Goal: Transaction & Acquisition: Register for event/course

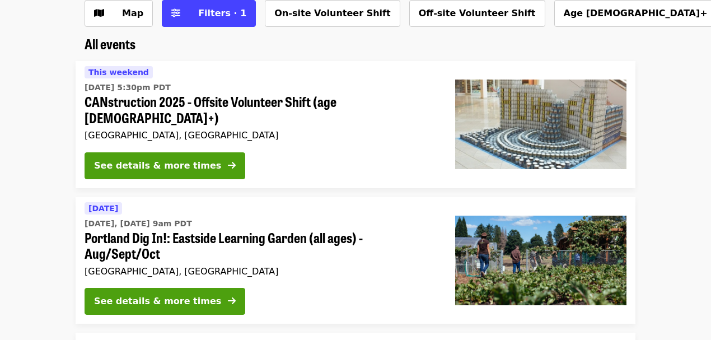
scroll to position [74, 0]
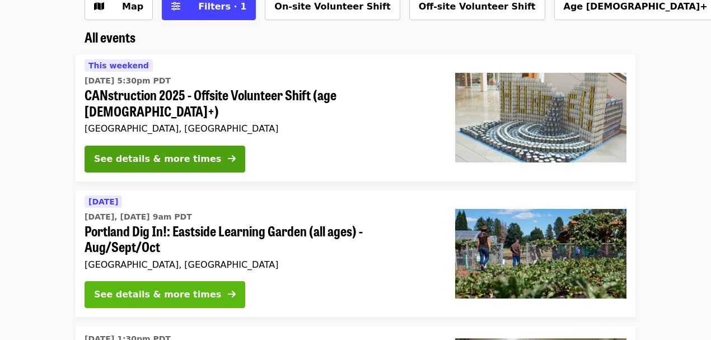
click at [176, 288] on div "See details & more times" at bounding box center [157, 294] width 127 height 13
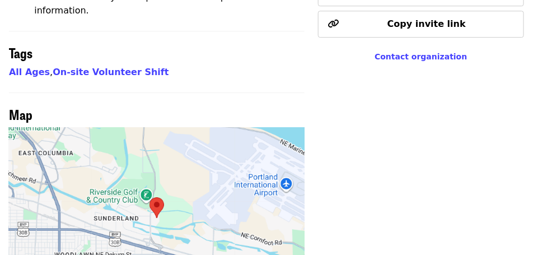
scroll to position [794, 0]
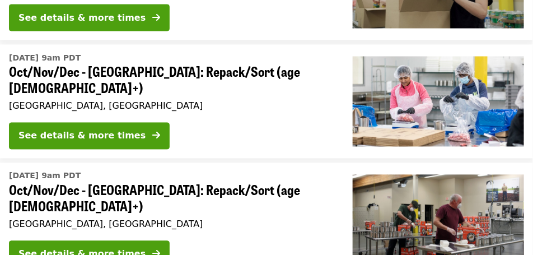
scroll to position [476, 0]
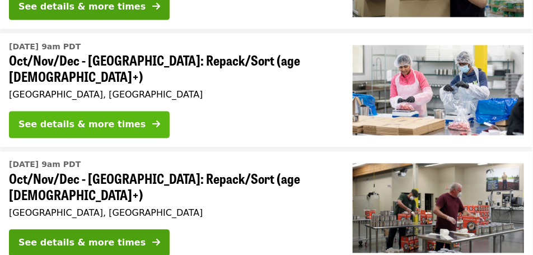
click at [116, 118] on div "See details & more times" at bounding box center [81, 124] width 127 height 13
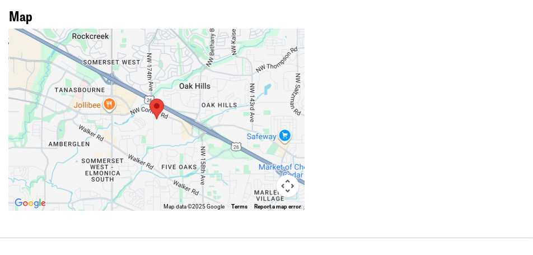
scroll to position [1036, 0]
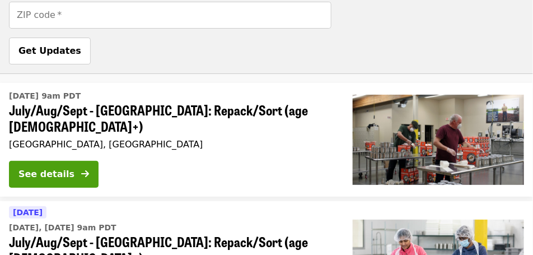
scroll to position [476, 0]
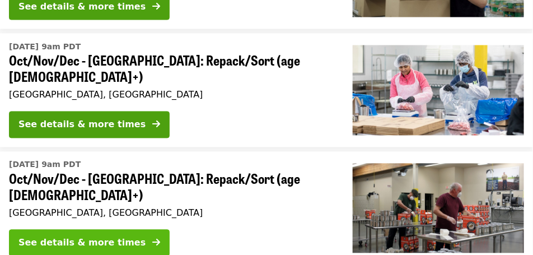
click at [81, 236] on div "See details & more times" at bounding box center [81, 242] width 127 height 13
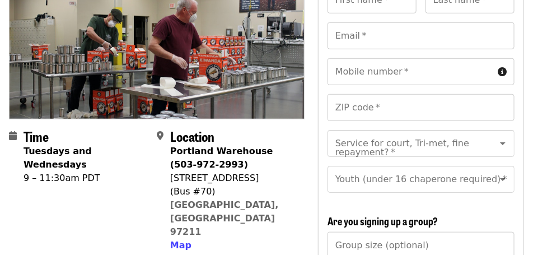
scroll to position [168, 0]
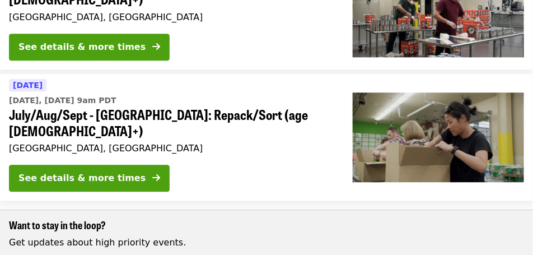
scroll to position [672, 0]
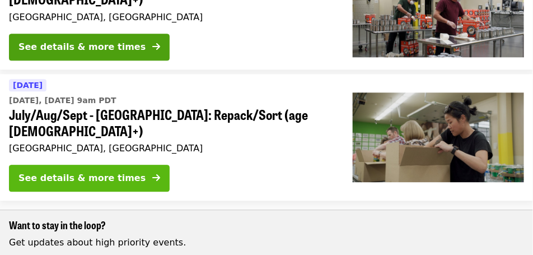
click at [152, 173] on icon "arrow-right icon" at bounding box center [156, 178] width 8 height 11
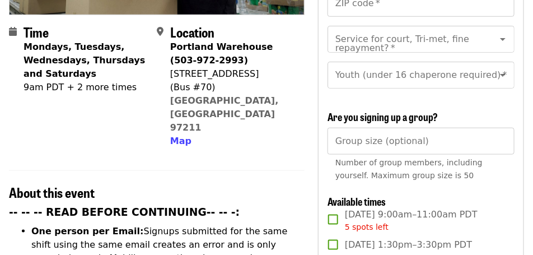
scroll to position [280, 0]
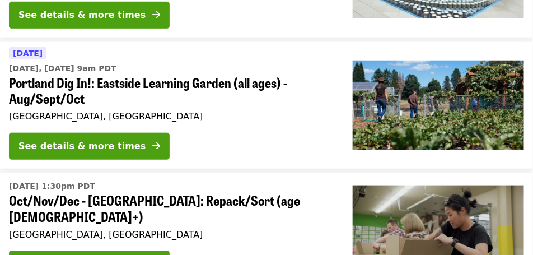
scroll to position [196, 0]
